Goal: Find specific page/section: Locate a particular part of the current website

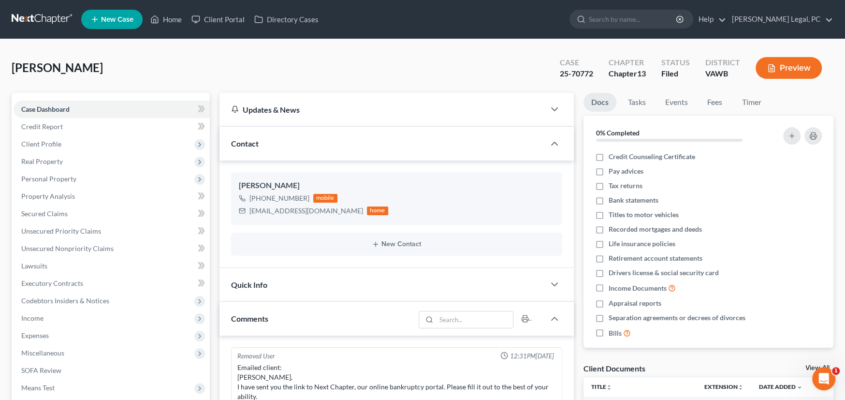
click at [31, 12] on link at bounding box center [43, 19] width 62 height 17
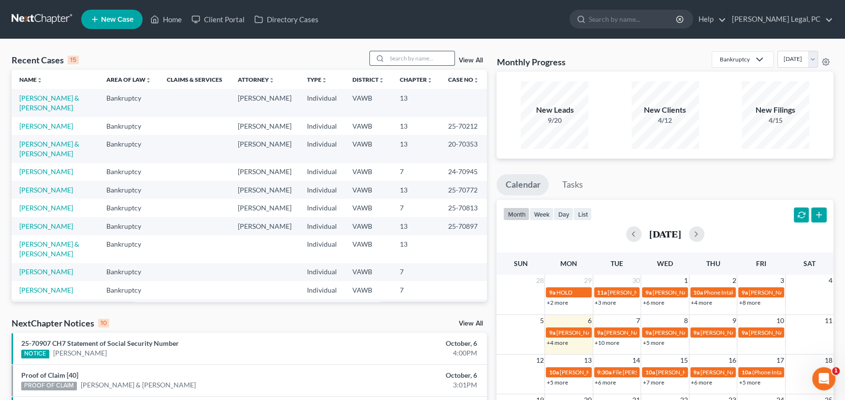
click at [410, 56] on input "search" at bounding box center [421, 58] width 68 height 14
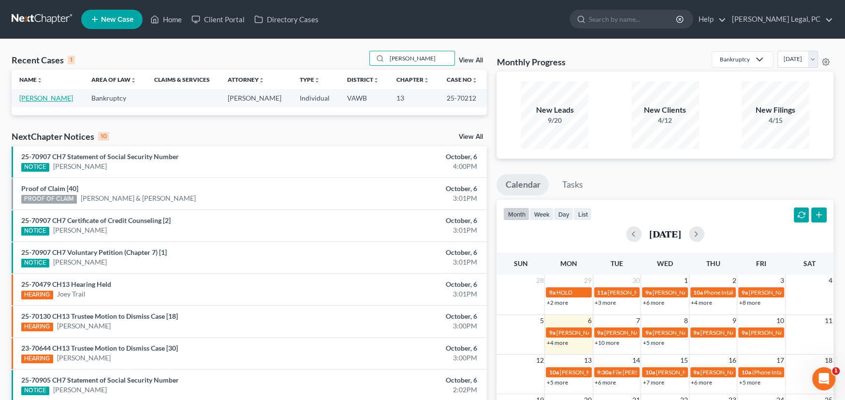
type input "Freeman"
click at [52, 101] on link "[PERSON_NAME]" at bounding box center [46, 98] width 54 height 8
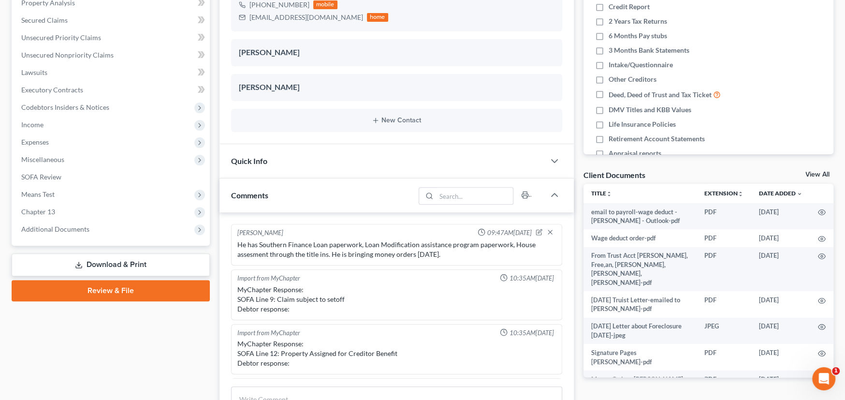
scroll to position [624, 0]
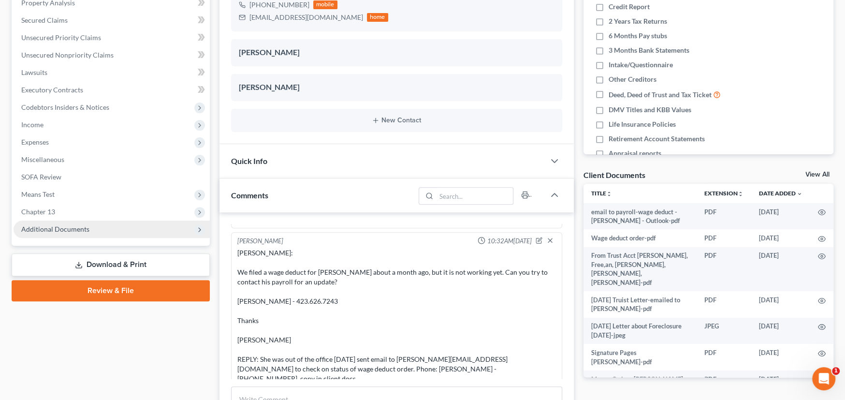
click at [59, 232] on span "Additional Documents" at bounding box center [112, 228] width 196 height 17
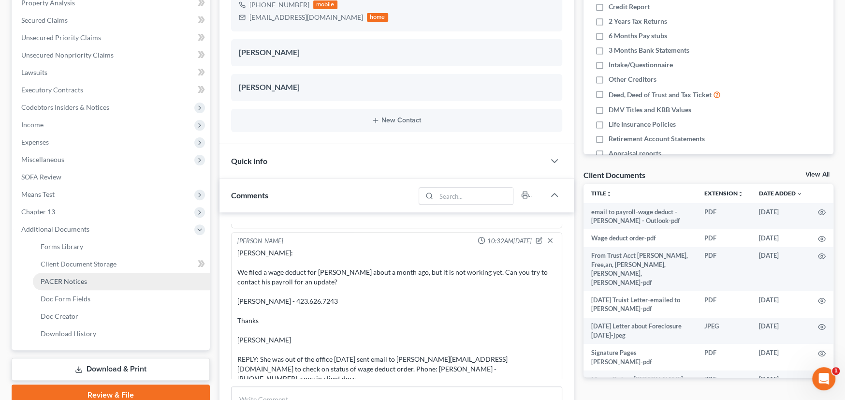
click at [56, 277] on span "PACER Notices" at bounding box center [64, 281] width 46 height 8
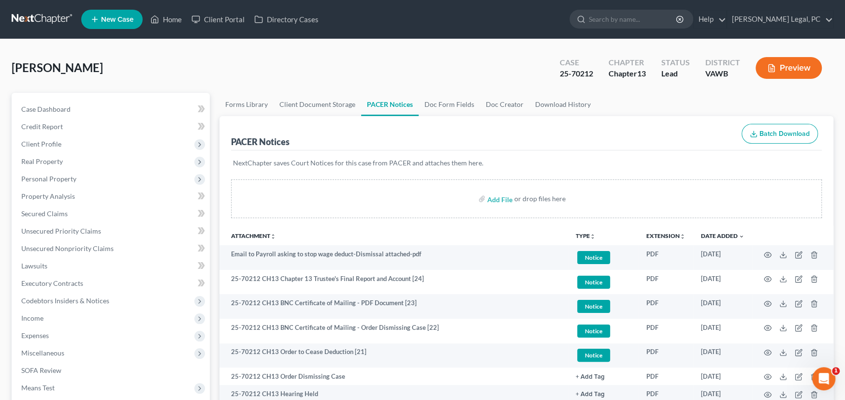
click at [44, 12] on link at bounding box center [43, 19] width 62 height 17
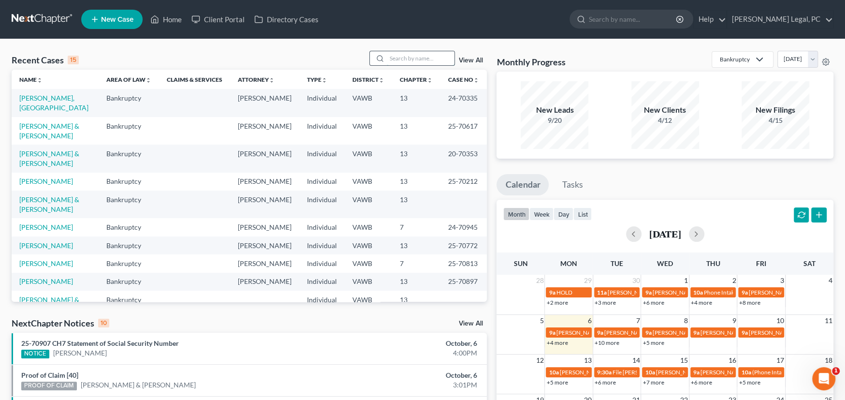
click at [402, 55] on input "search" at bounding box center [421, 58] width 68 height 14
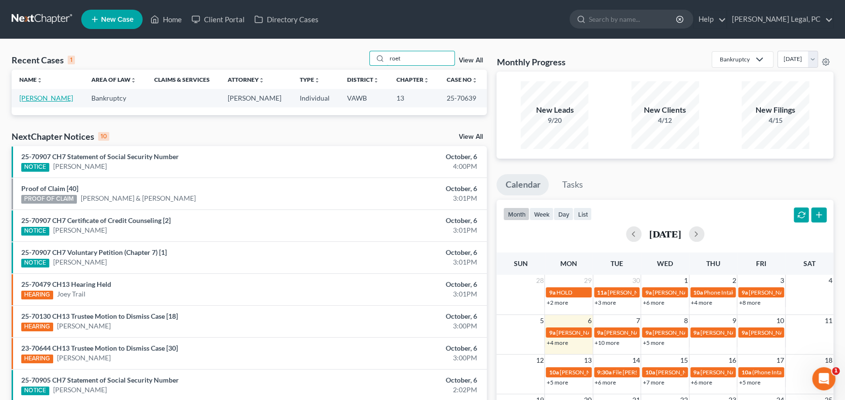
type input "roet"
click at [59, 95] on link "[PERSON_NAME]" at bounding box center [46, 98] width 54 height 8
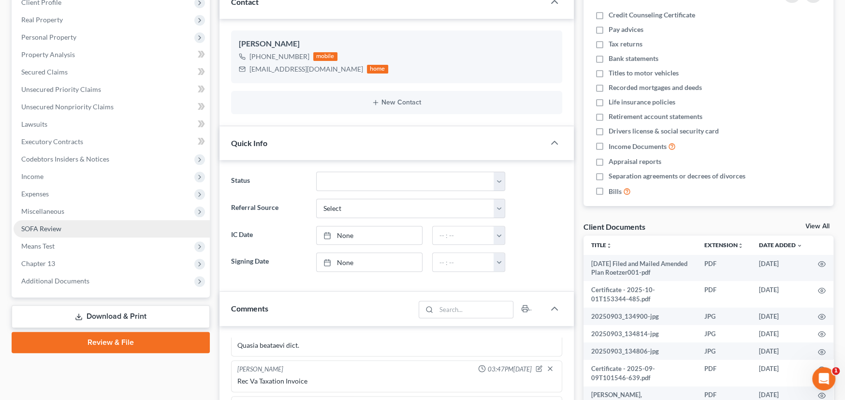
scroll to position [145, 0]
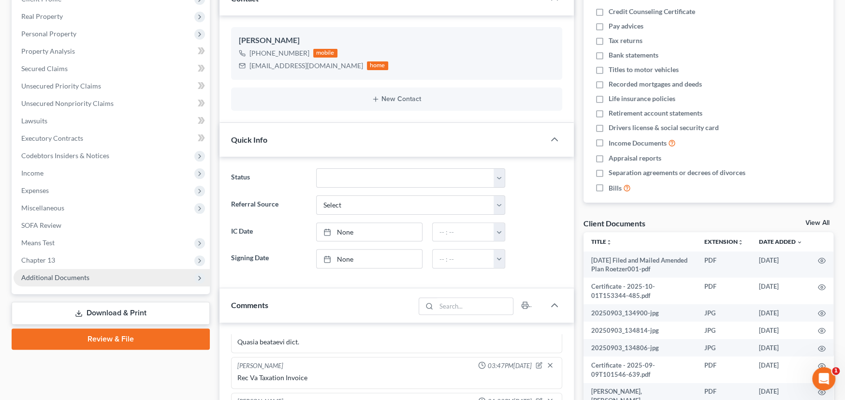
click at [74, 275] on span "Additional Documents" at bounding box center [55, 277] width 68 height 8
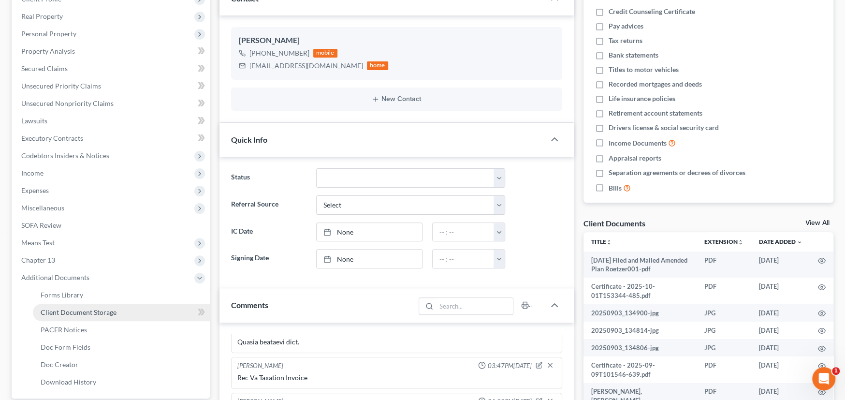
click at [79, 308] on span "Client Document Storage" at bounding box center [79, 312] width 76 height 8
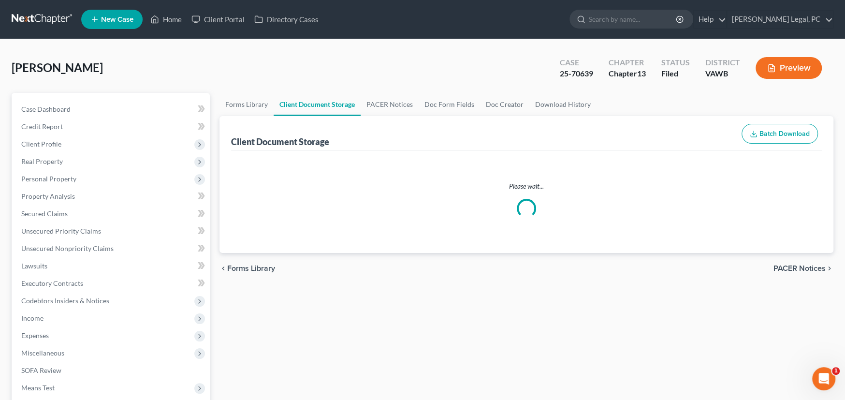
select select "0"
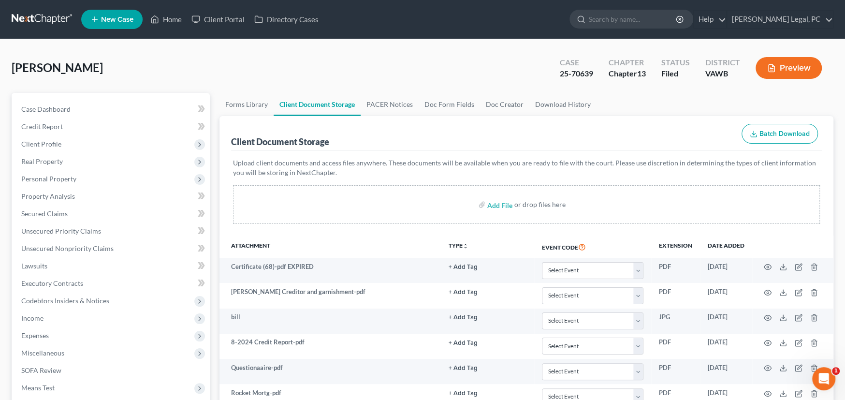
click at [64, 17] on link at bounding box center [43, 19] width 62 height 17
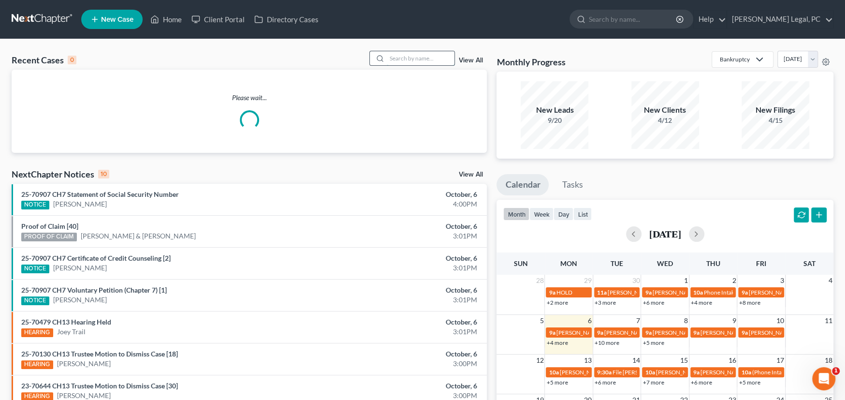
click at [399, 59] on input "search" at bounding box center [421, 58] width 68 height 14
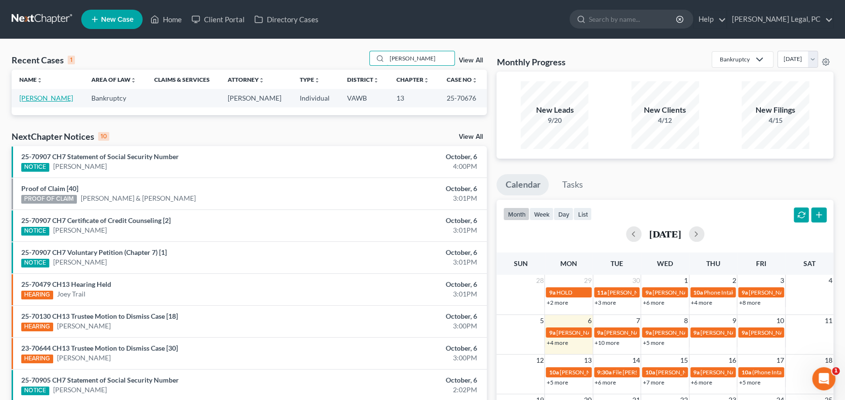
type input "spriggs"
click at [54, 97] on link "Spriggs, Robert" at bounding box center [46, 98] width 54 height 8
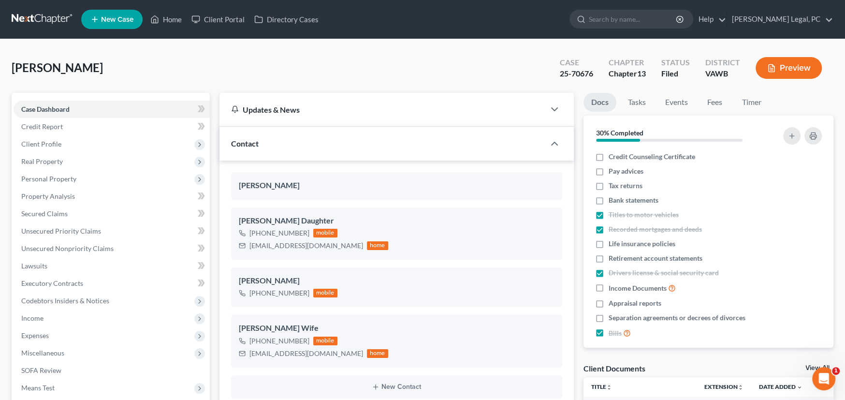
scroll to position [1012, 0]
drag, startPoint x: 334, startPoint y: 352, endPoint x: 243, endPoint y: 355, distance: 90.9
click at [243, 355] on div "Ddenisegmcnew@gmail.com home" at bounding box center [313, 353] width 149 height 13
copy div "Ddenisegmcnew@gmail.com"
